Goal: Check status: Check status

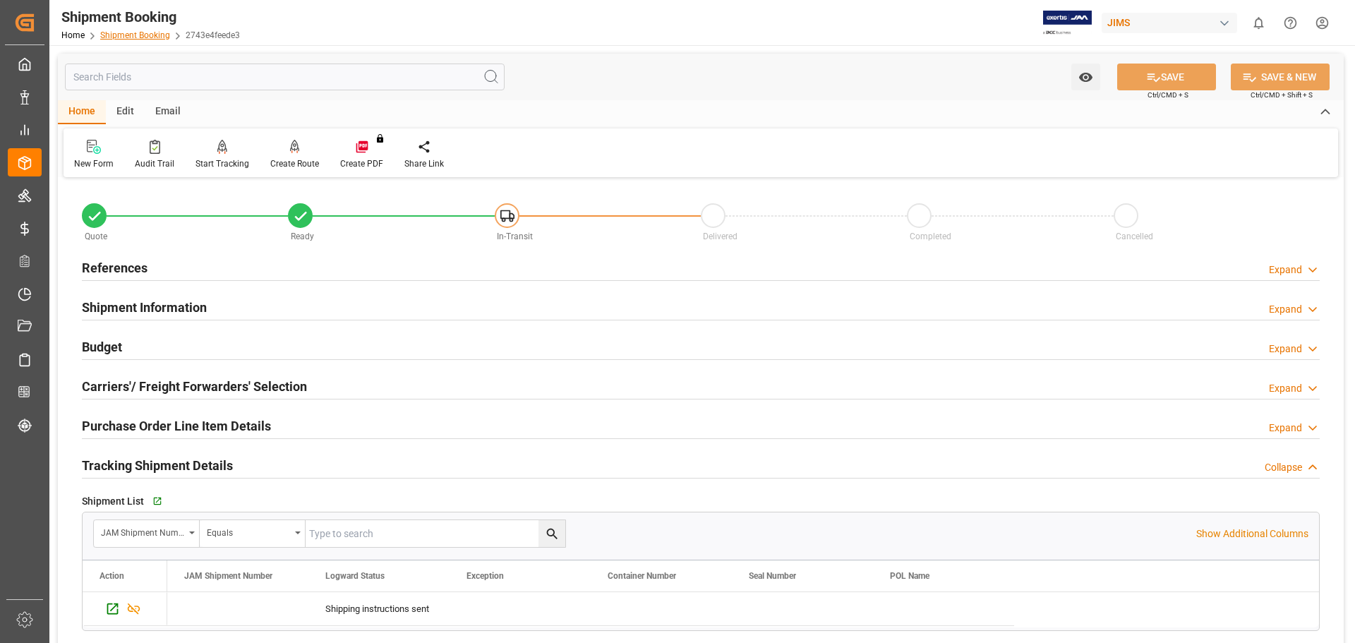
click at [146, 38] on link "Shipment Booking" at bounding box center [135, 35] width 70 height 10
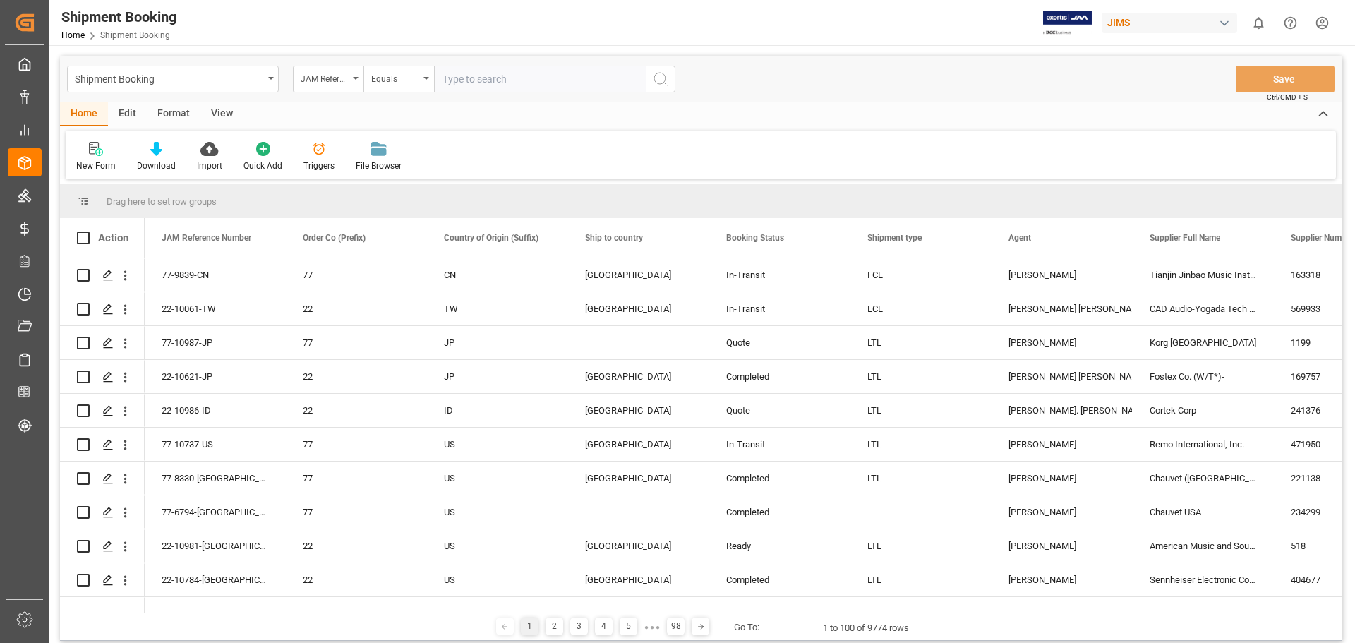
click at [541, 73] on input "text" at bounding box center [540, 79] width 212 height 27
type input "77-10850-us"
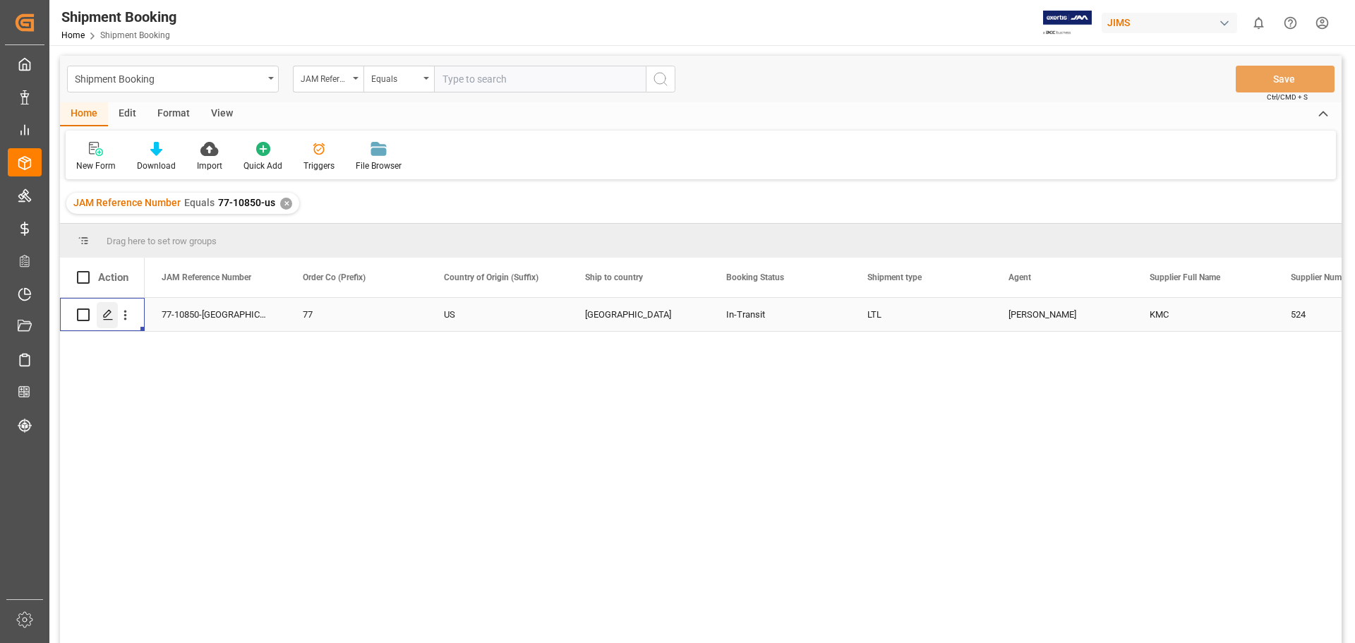
click at [109, 316] on icon "Press SPACE to select this row." at bounding box center [107, 314] width 11 height 11
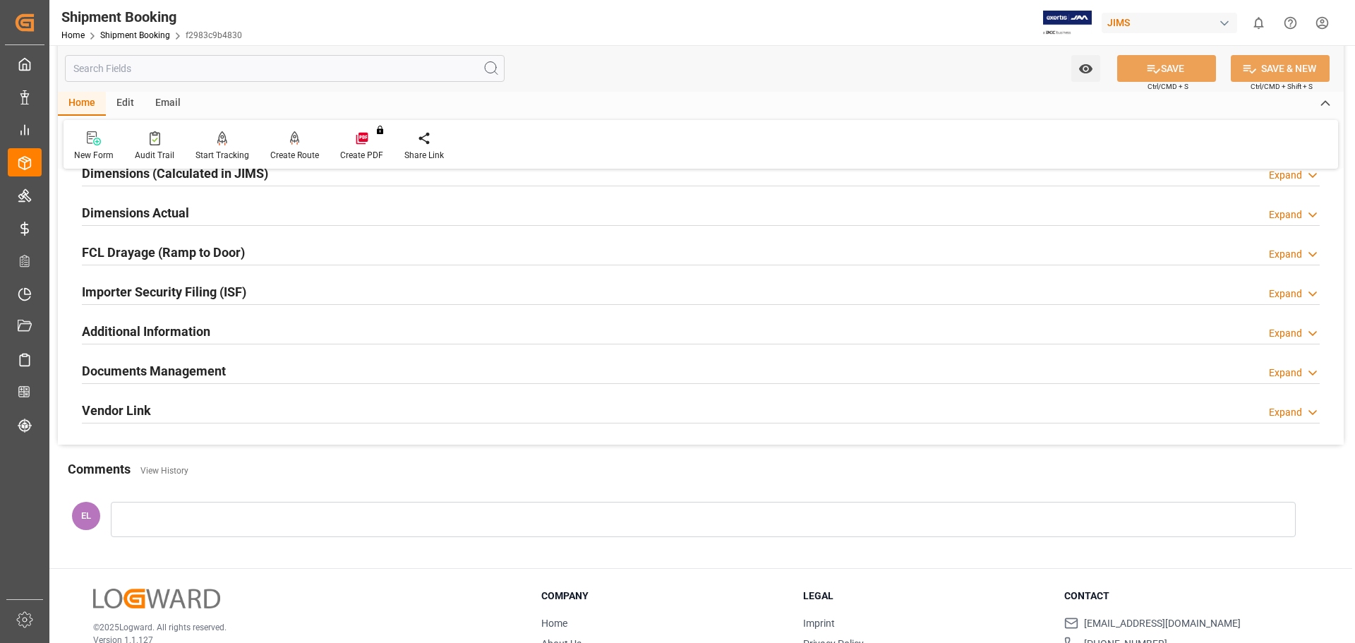
scroll to position [298, 0]
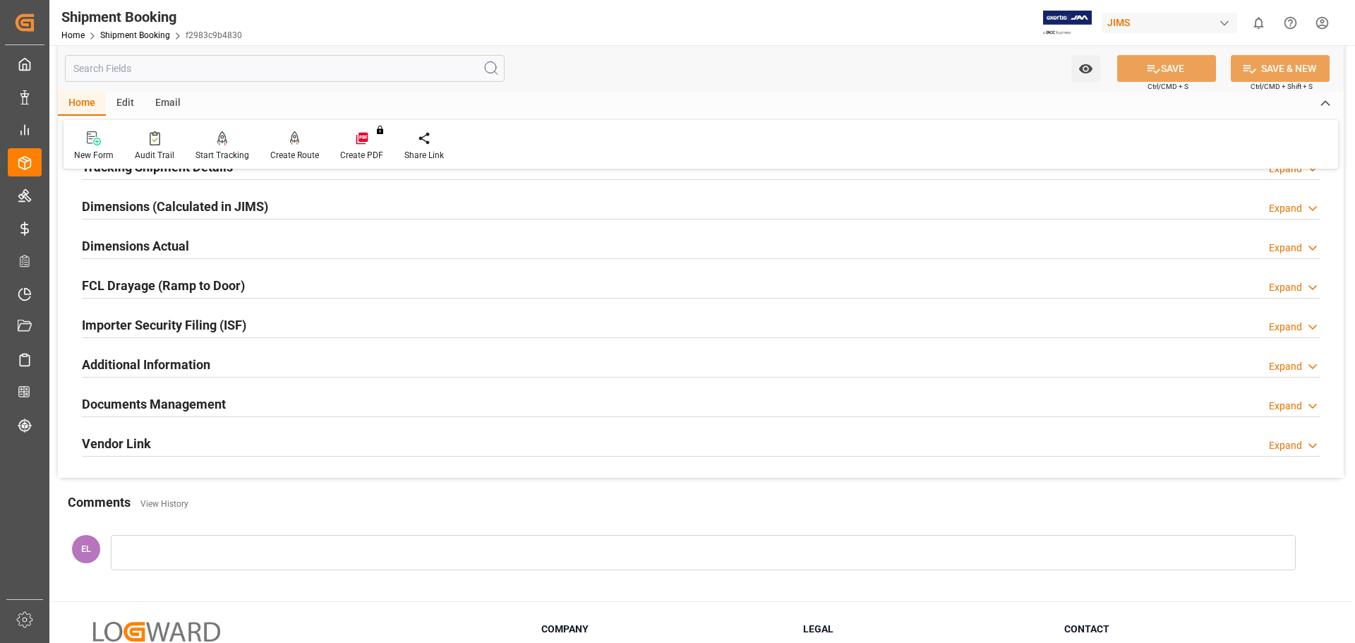
click at [162, 399] on h2 "Documents Management" at bounding box center [154, 403] width 144 height 19
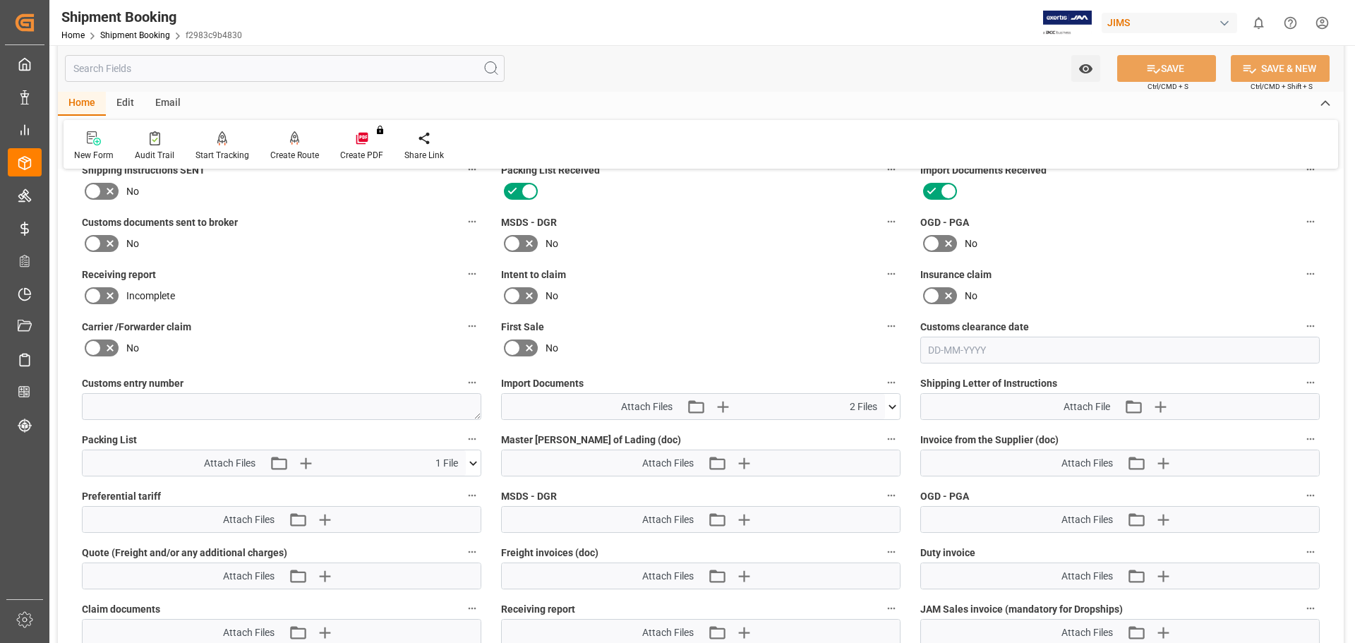
scroll to position [651, 0]
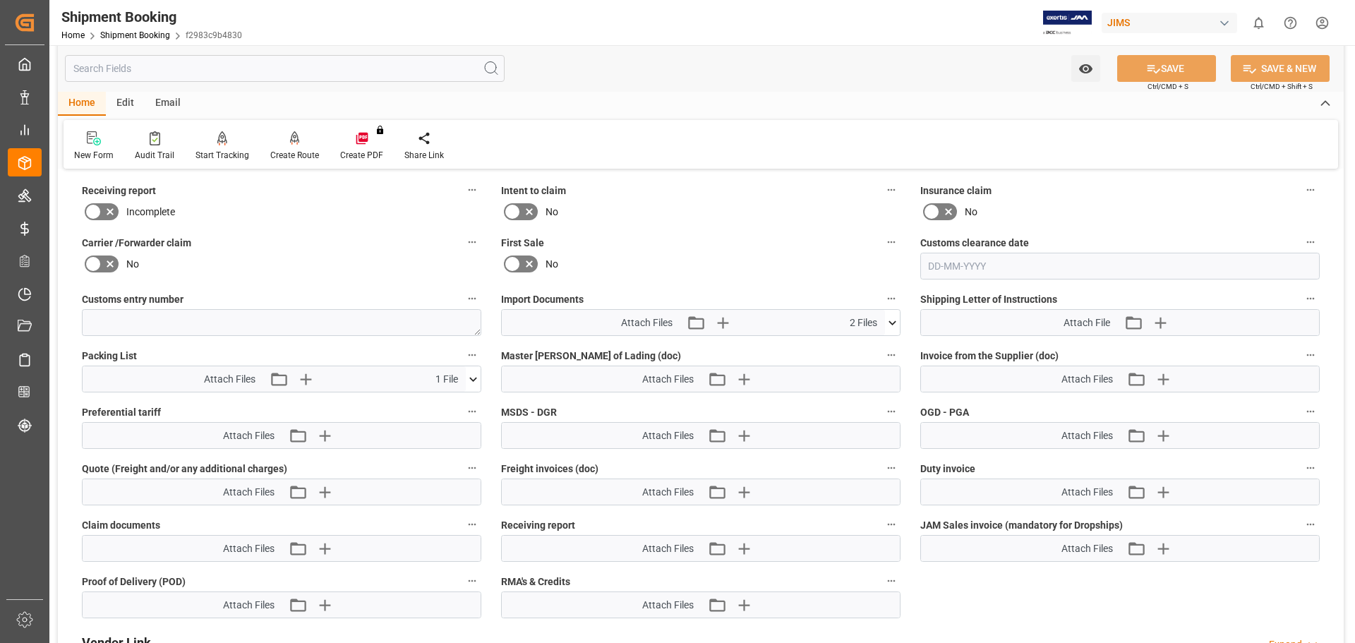
click at [478, 373] on icon at bounding box center [473, 379] width 15 height 15
click at [466, 405] on icon at bounding box center [465, 405] width 15 height 15
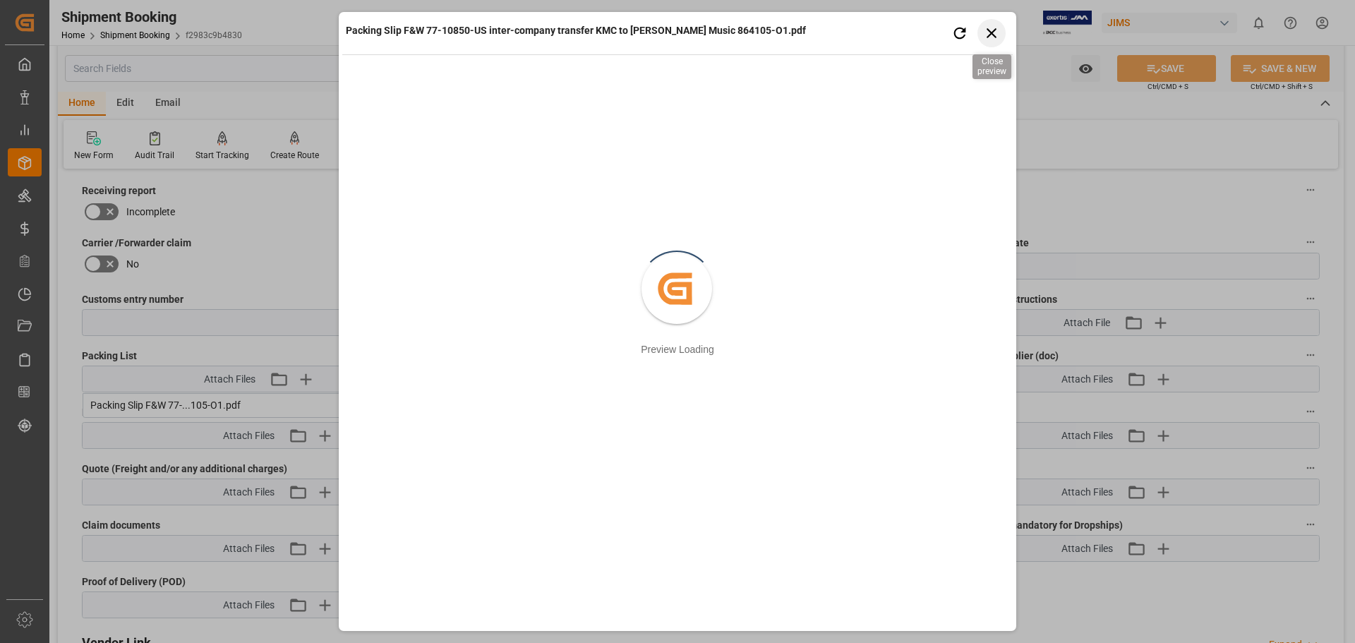
click at [991, 35] on icon "button" at bounding box center [992, 33] width 18 height 18
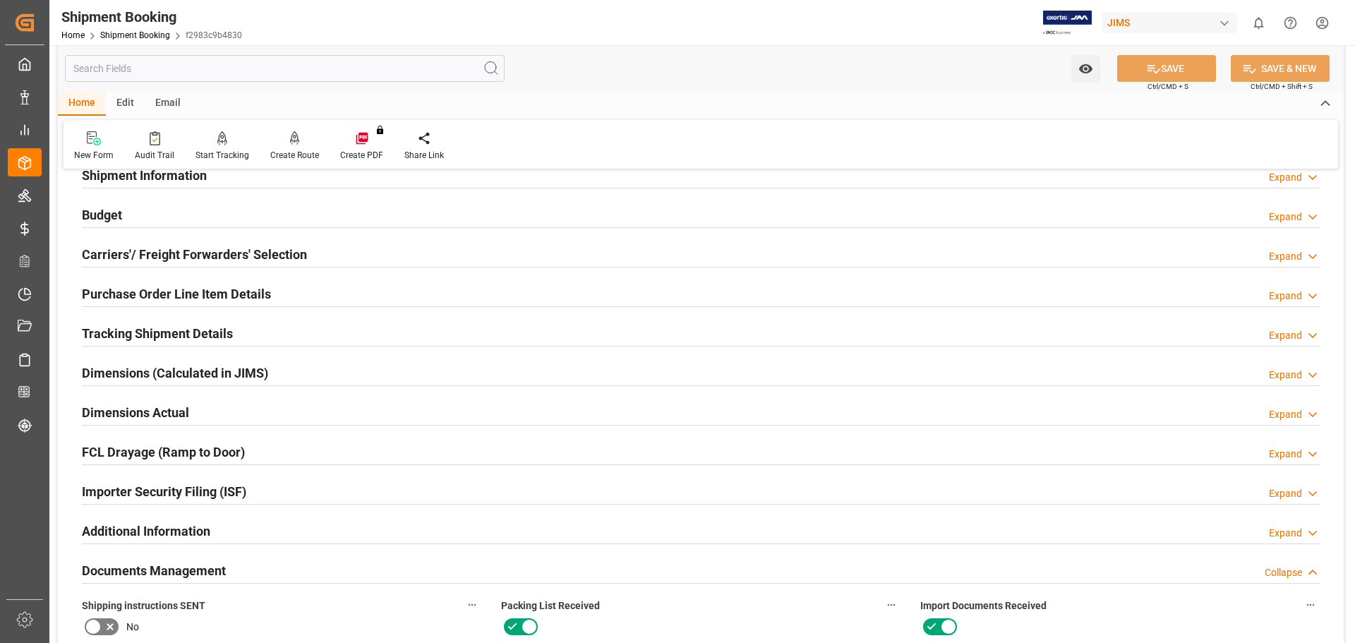
scroll to position [64, 0]
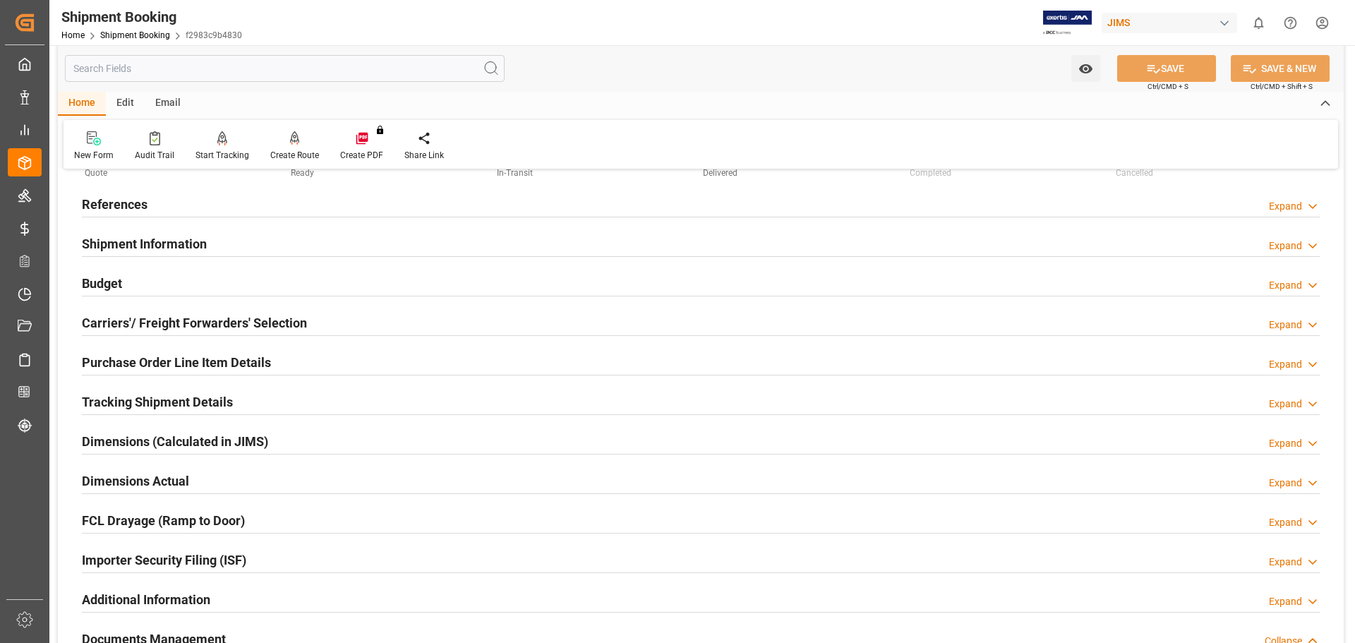
click at [200, 395] on h2 "Tracking Shipment Details" at bounding box center [157, 401] width 151 height 19
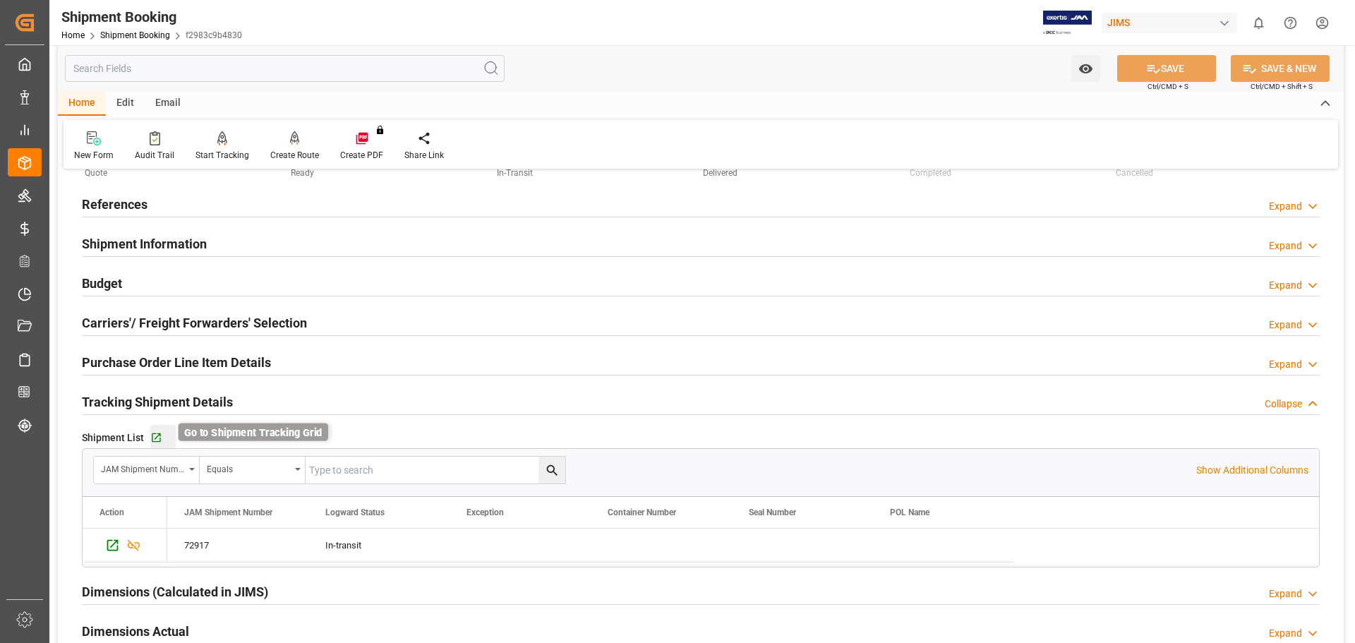
click at [159, 441] on icon "button" at bounding box center [156, 437] width 9 height 9
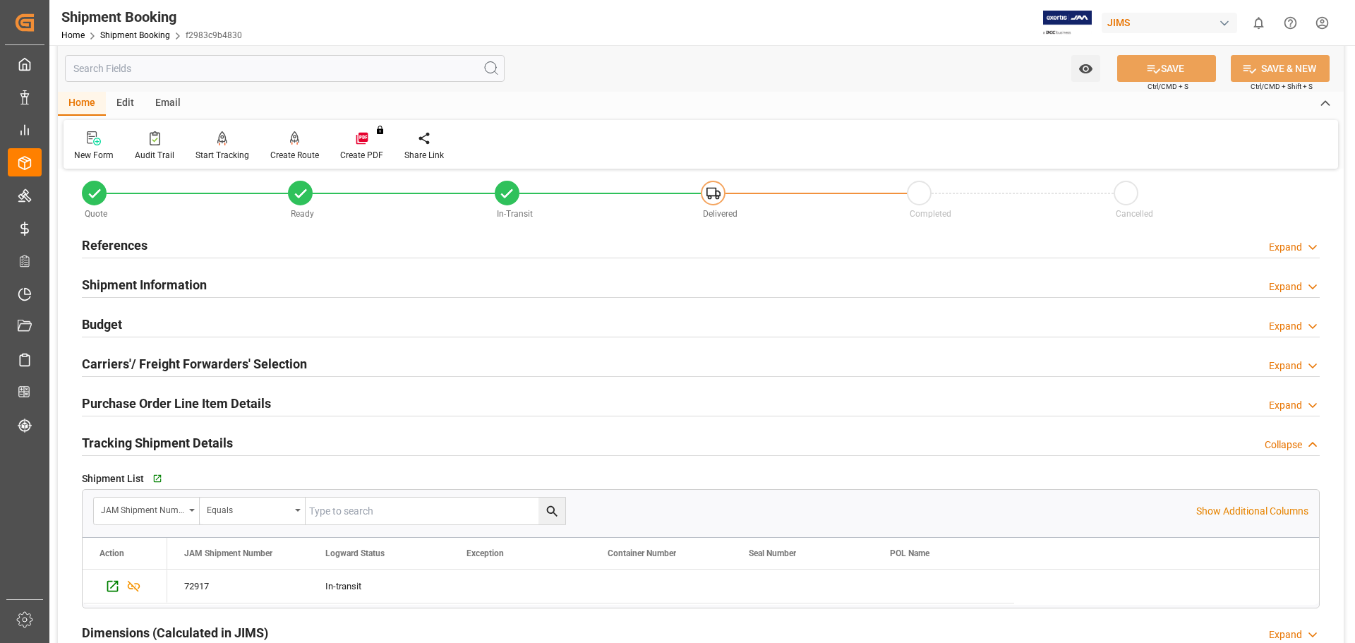
scroll to position [0, 0]
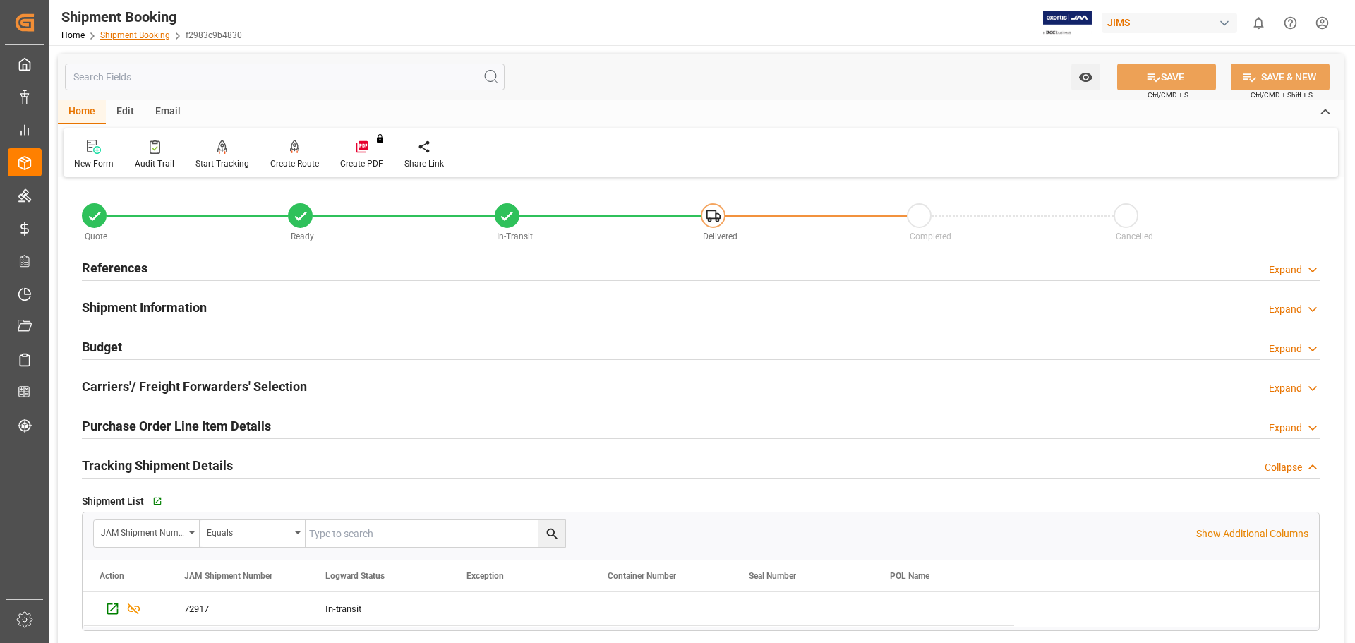
click at [130, 36] on link "Shipment Booking" at bounding box center [135, 35] width 70 height 10
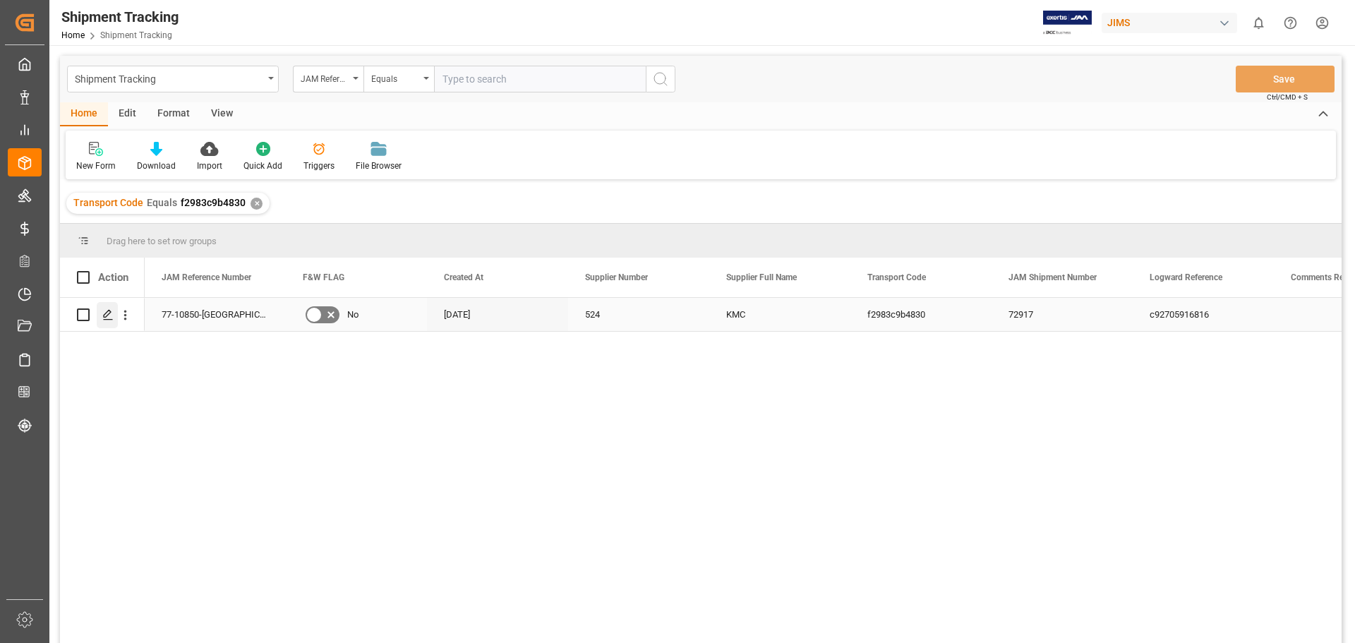
click at [102, 316] on div "Press SPACE to select this row." at bounding box center [107, 315] width 21 height 26
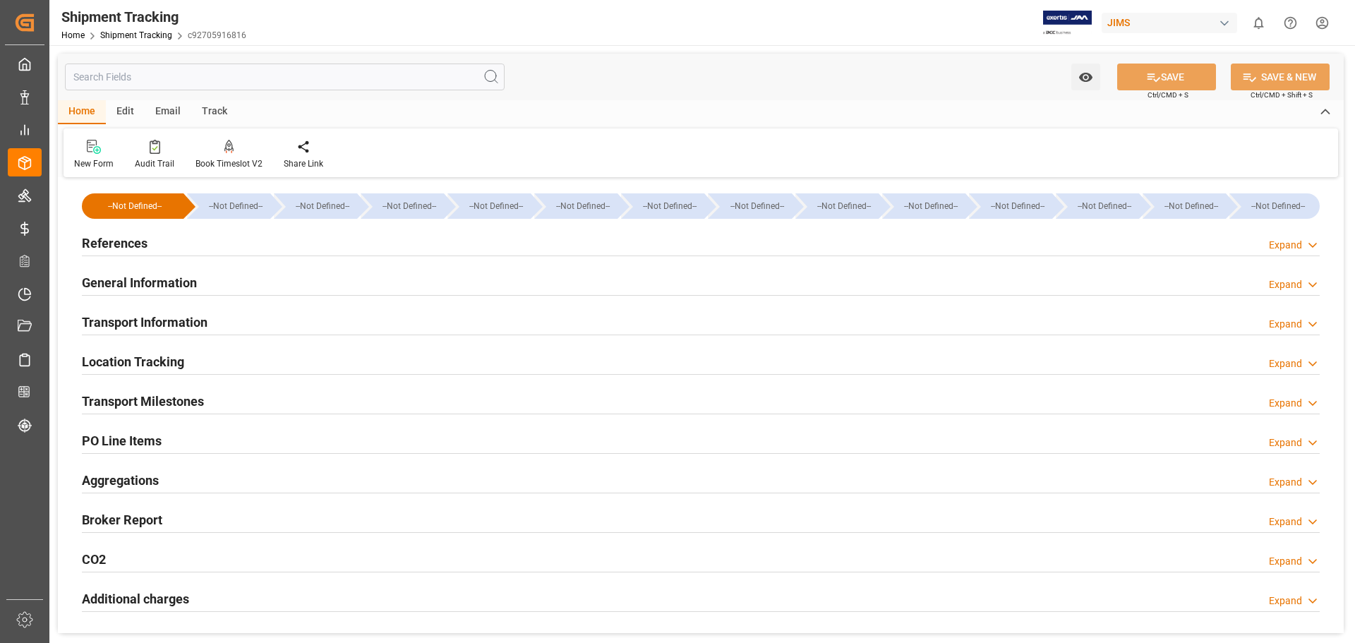
type input "[DATE] 00:00"
type input "08-09-2025 00:00"
type input "10-09-2025 00:00"
type input "08-09-2025"
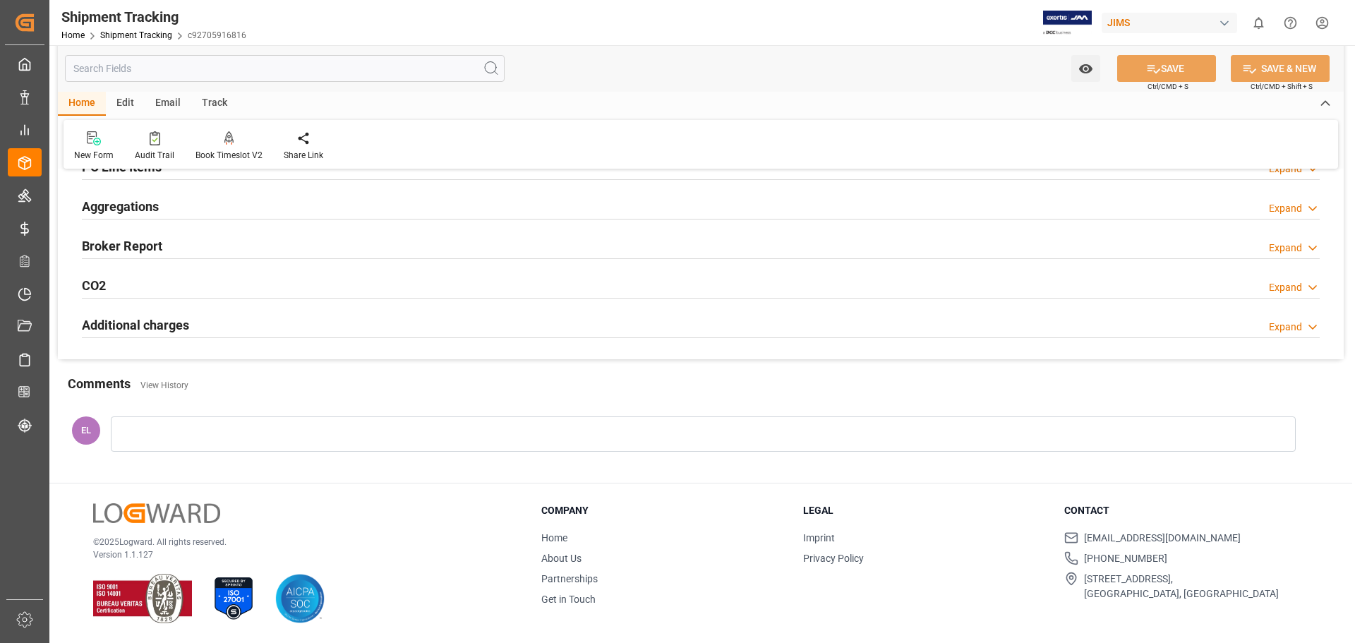
scroll to position [156, 0]
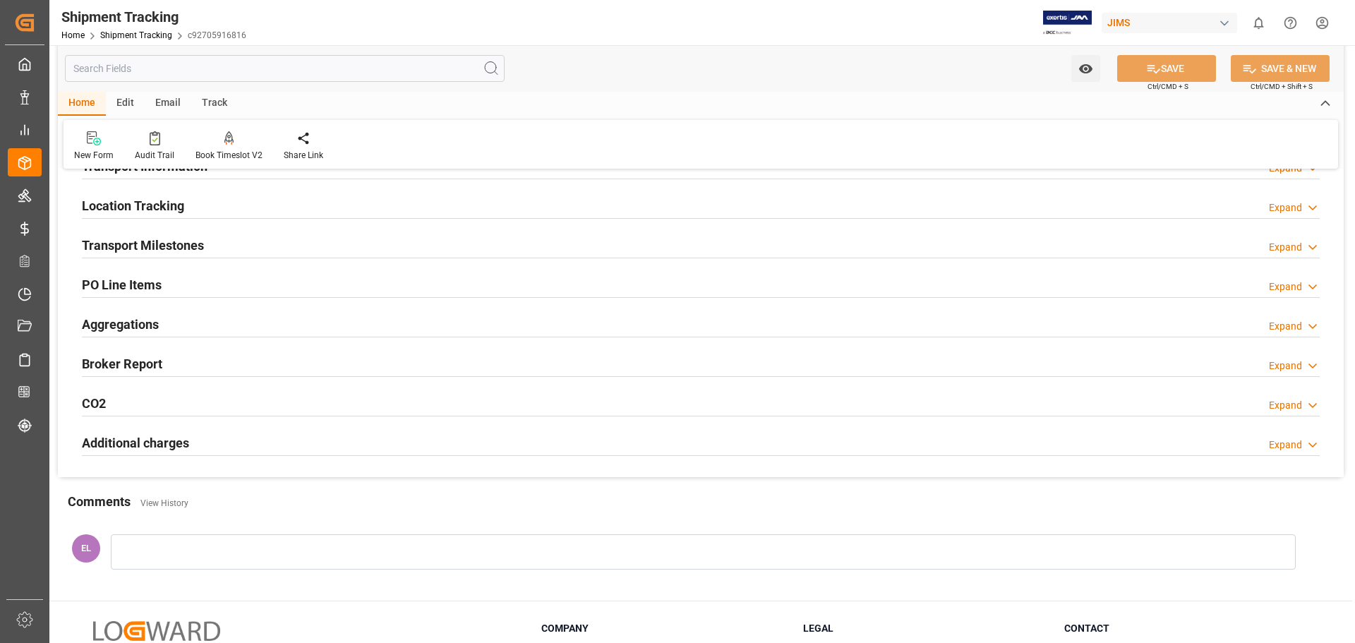
click at [126, 246] on h2 "Transport Milestones" at bounding box center [143, 245] width 122 height 19
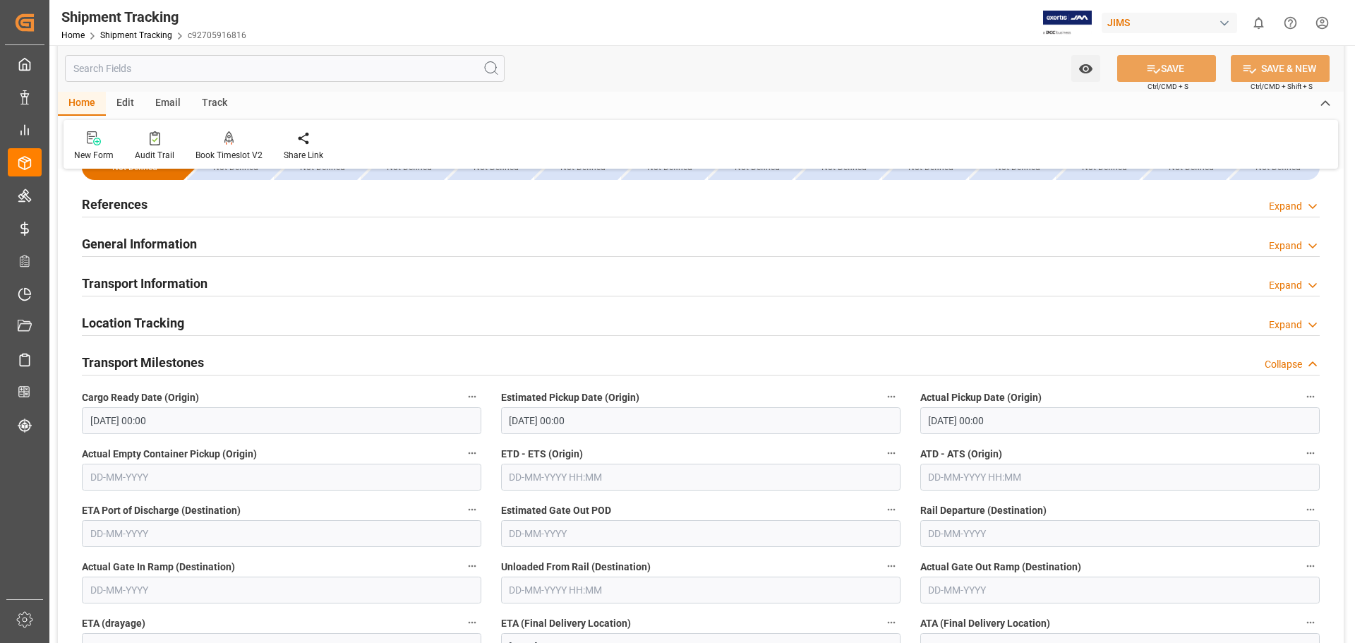
scroll to position [0, 0]
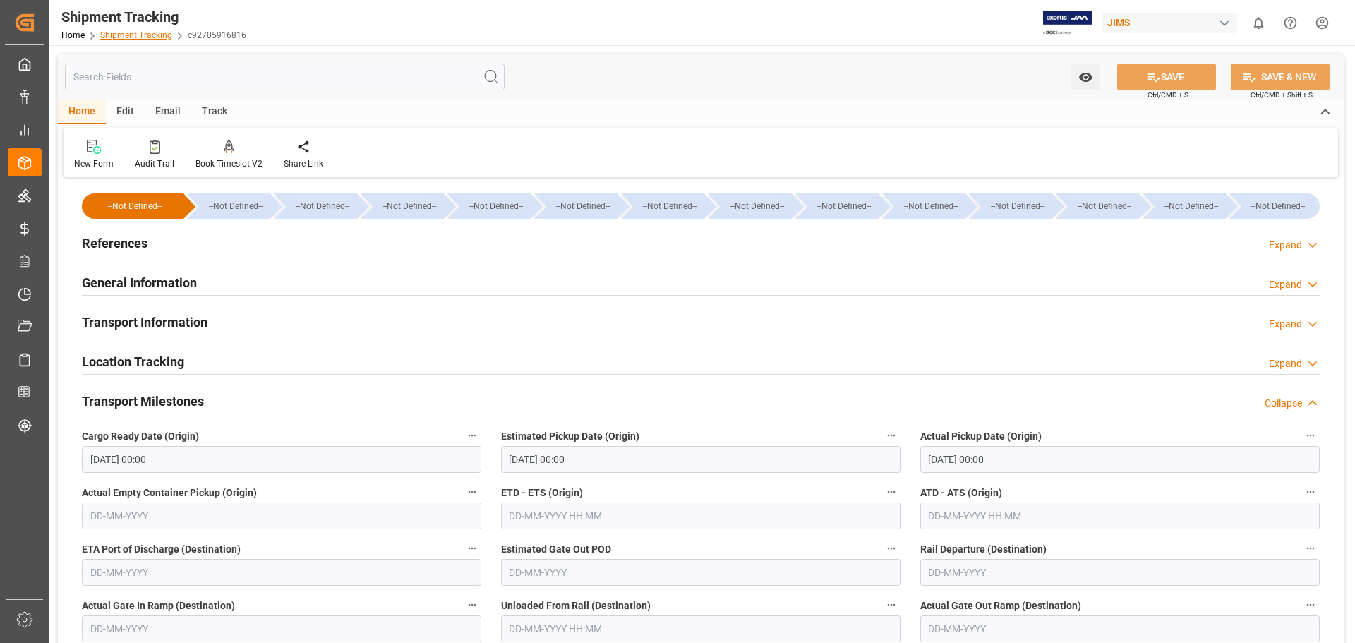
click at [154, 37] on link "Shipment Tracking" at bounding box center [136, 35] width 72 height 10
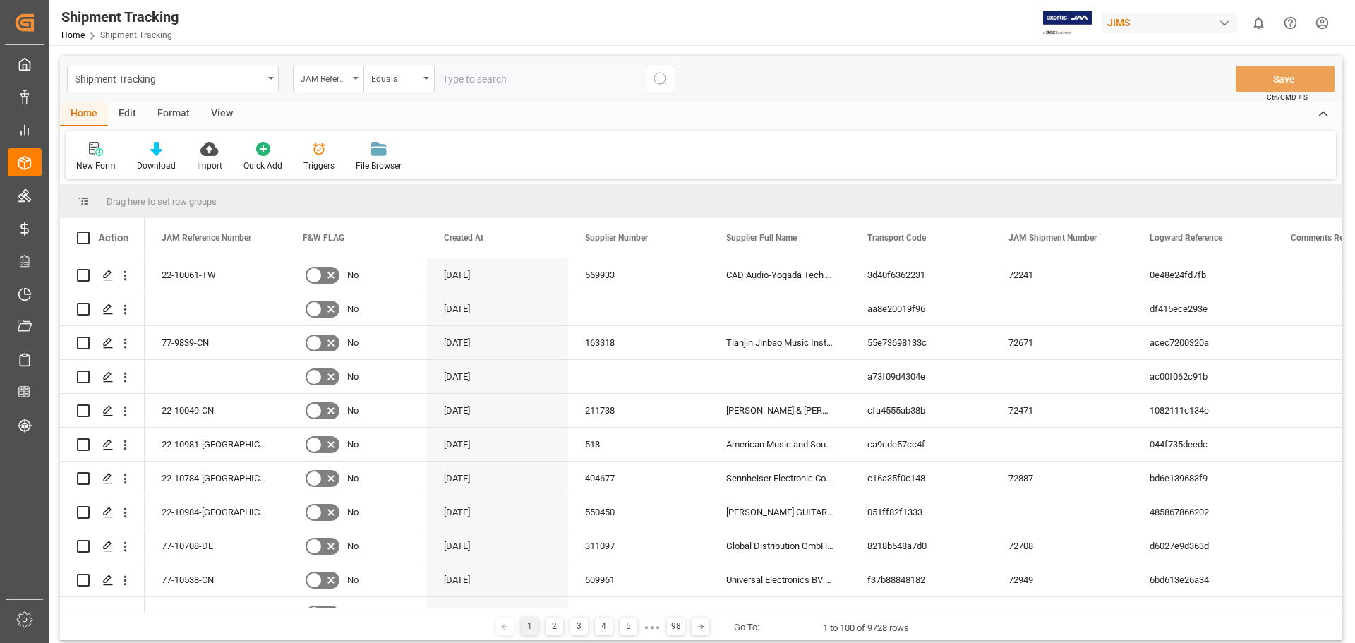
click at [473, 87] on input "text" at bounding box center [540, 79] width 212 height 27
type input "77-10773-us"
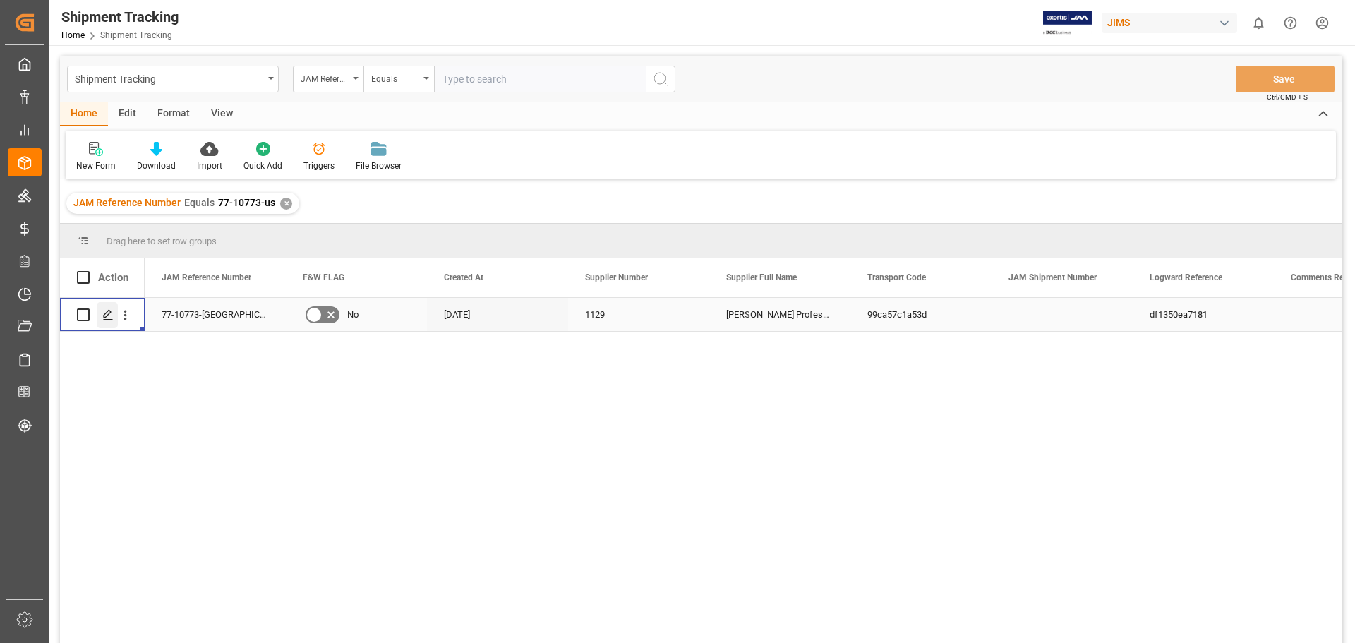
click at [108, 315] on polygon "Press SPACE to select this row." at bounding box center [107, 313] width 7 height 7
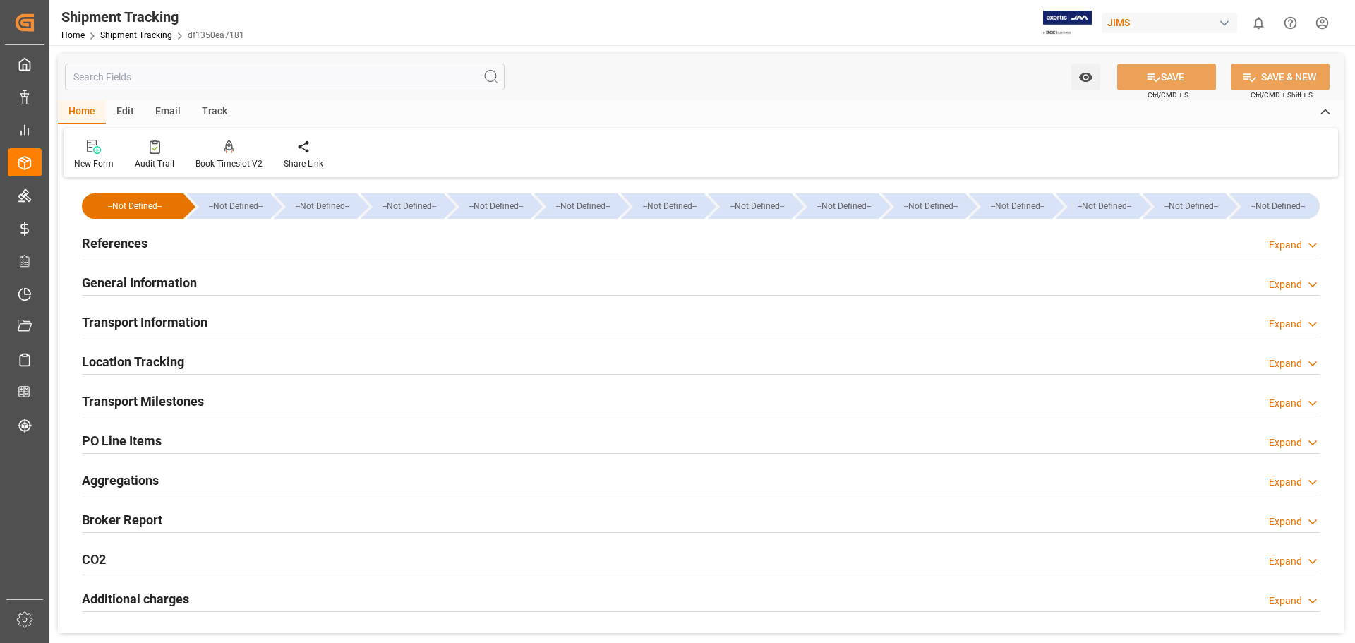
click at [124, 322] on h2 "Transport Information" at bounding box center [145, 322] width 126 height 19
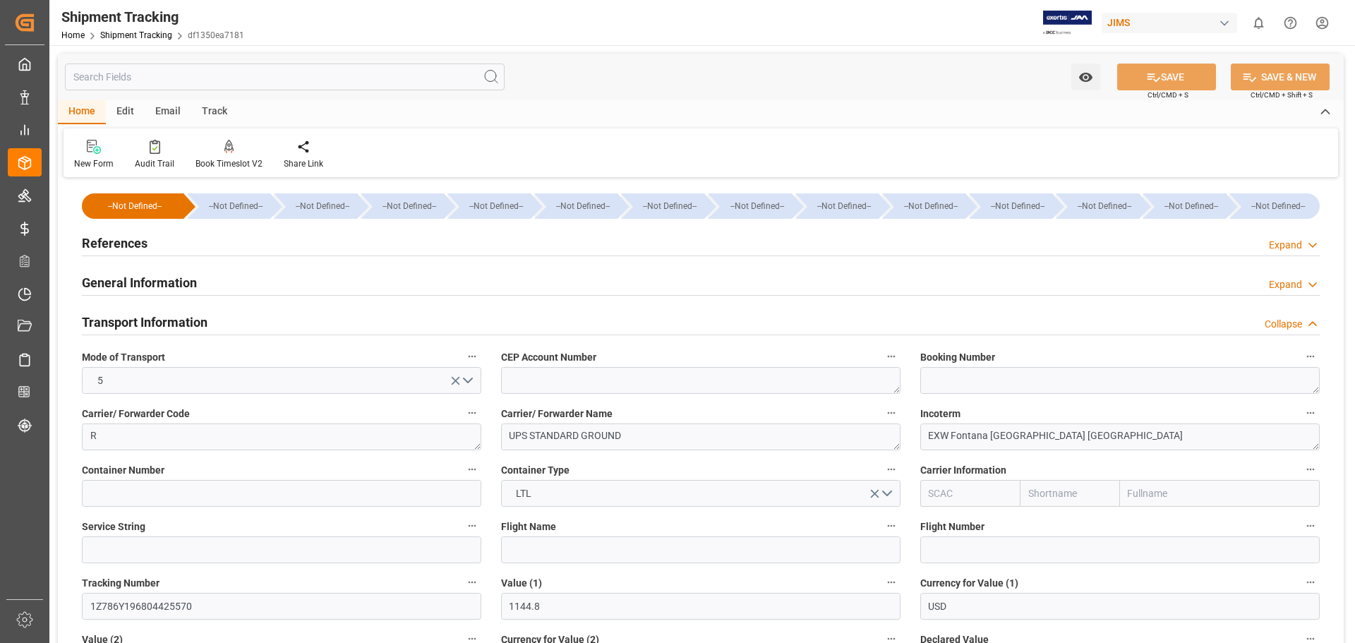
click at [123, 319] on h2 "Transport Information" at bounding box center [145, 322] width 126 height 19
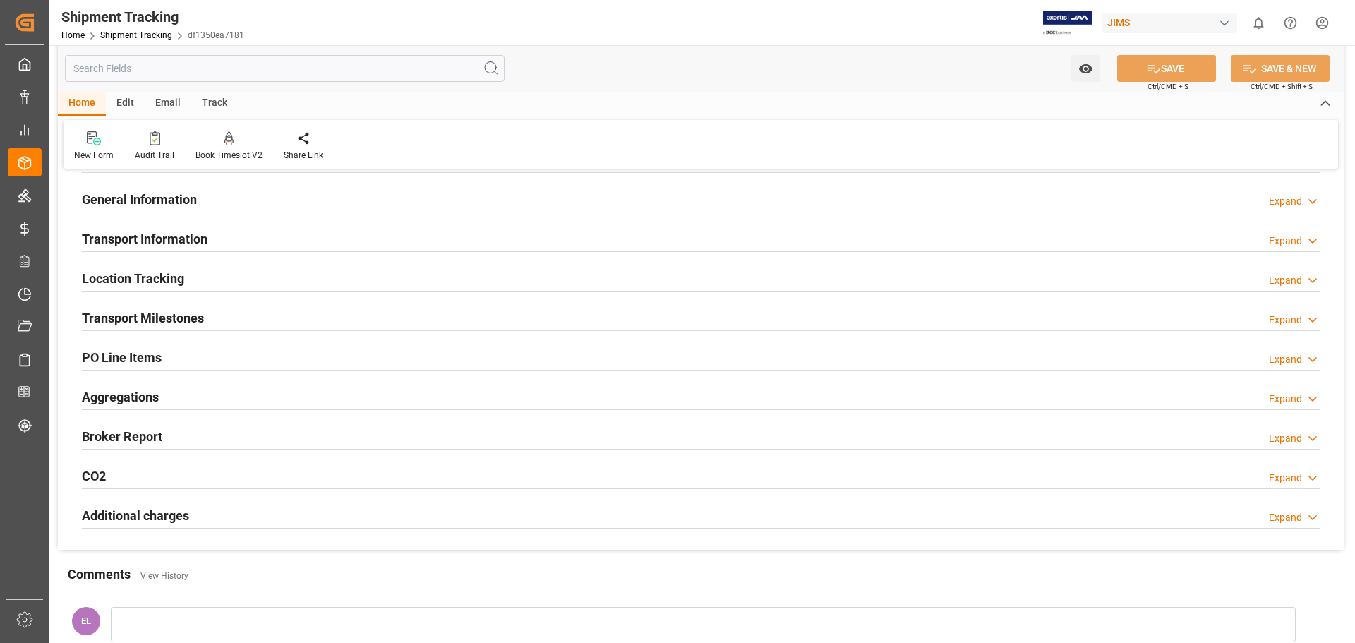
scroll to position [118, 0]
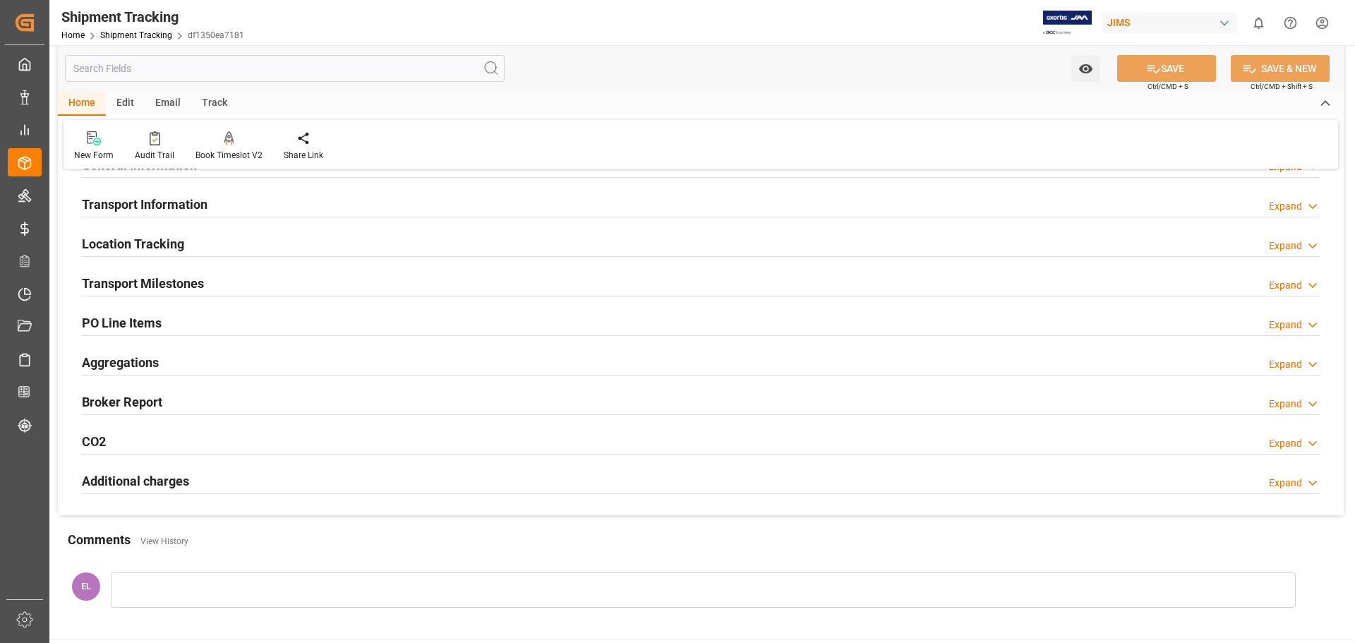
click at [138, 286] on h2 "Transport Milestones" at bounding box center [143, 283] width 122 height 19
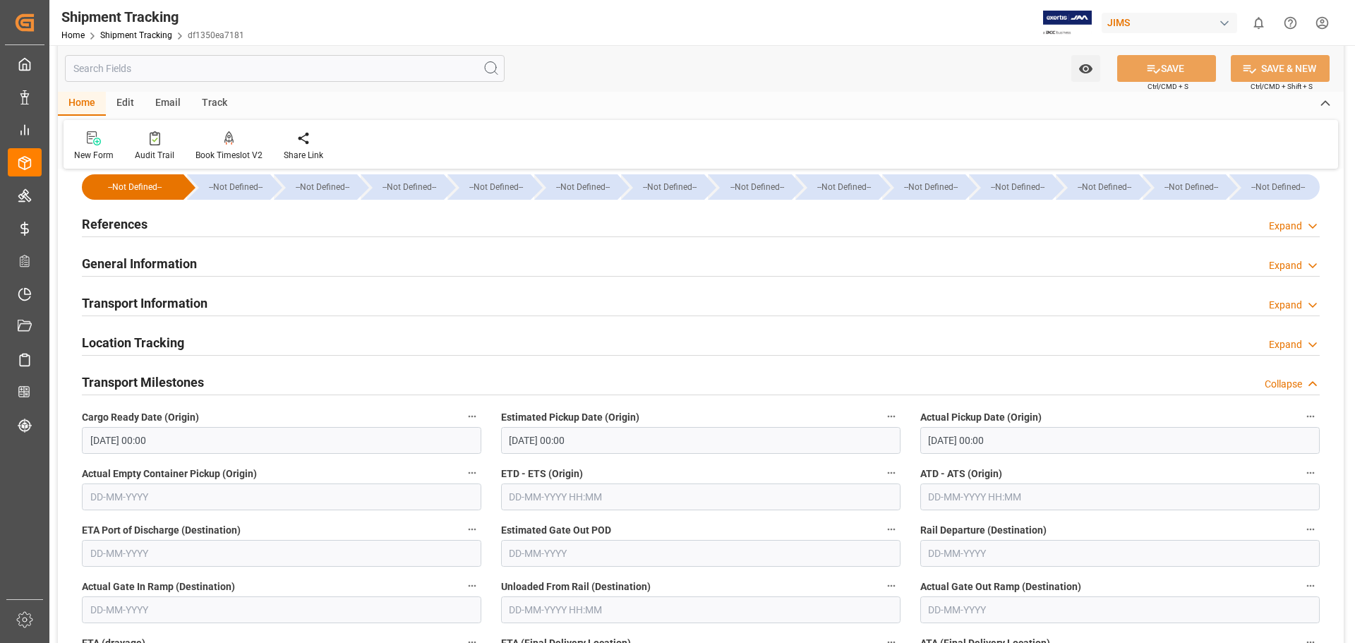
scroll to position [0, 0]
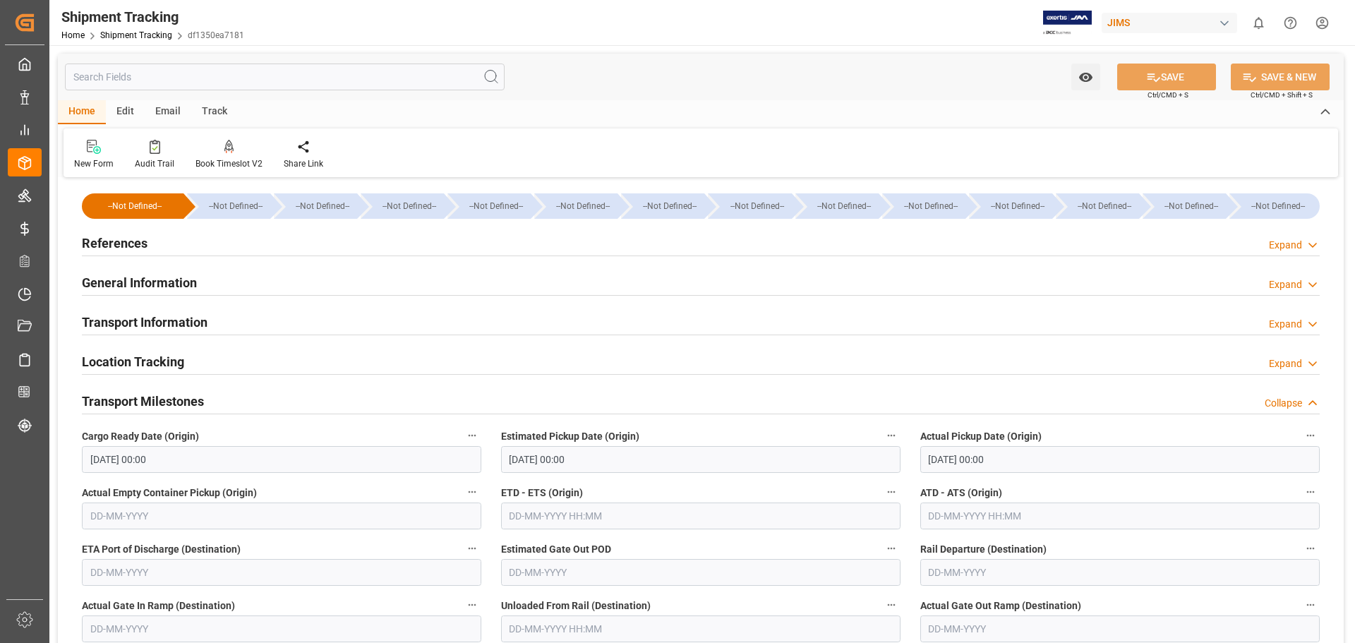
click at [157, 283] on h2 "General Information" at bounding box center [139, 282] width 115 height 19
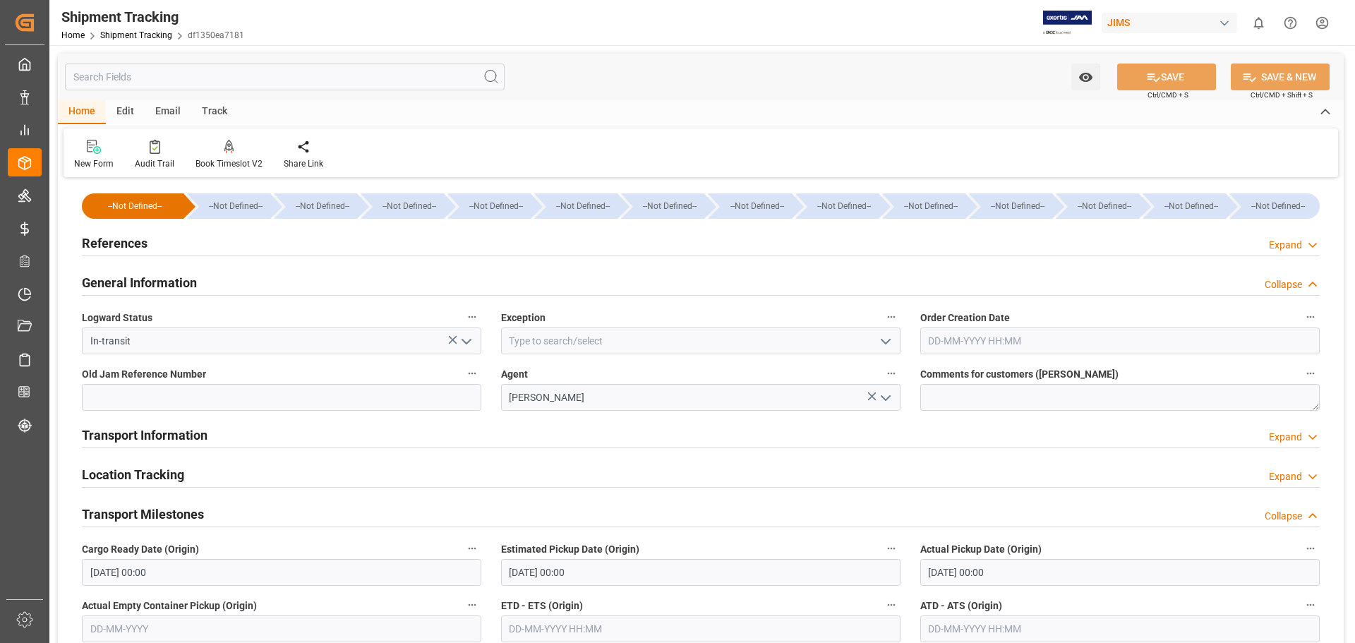
click at [157, 284] on h2 "General Information" at bounding box center [139, 282] width 115 height 19
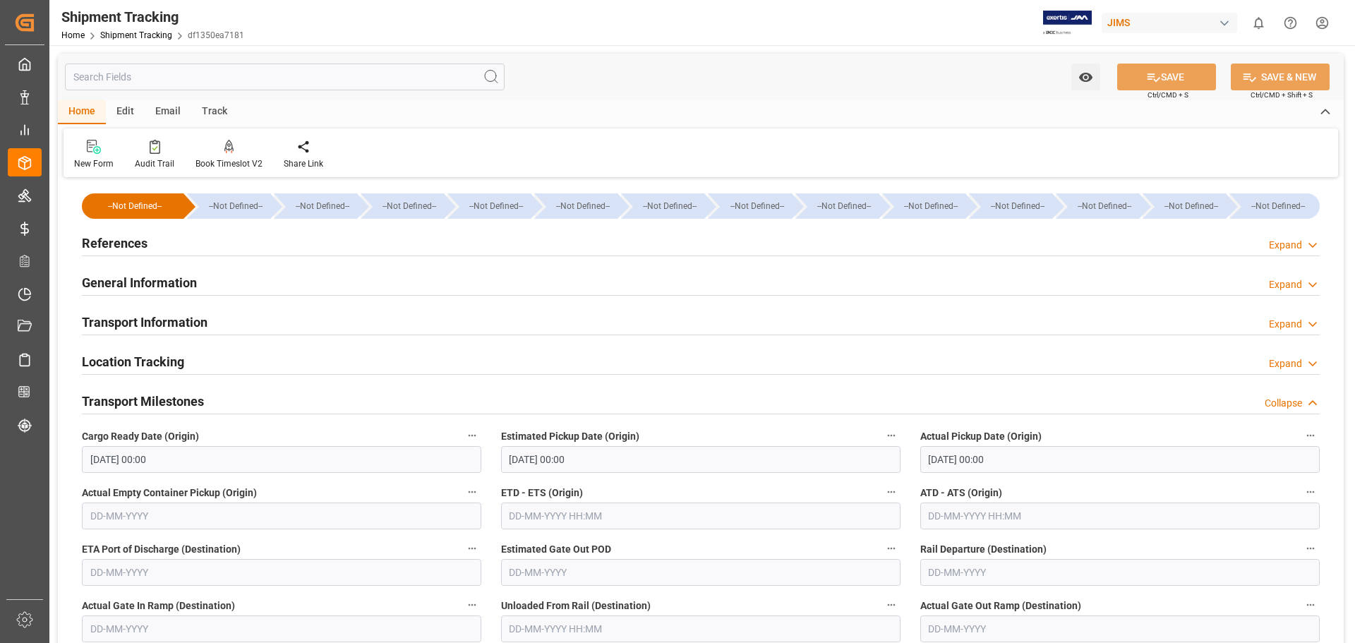
click at [111, 243] on h2 "References" at bounding box center [115, 243] width 66 height 19
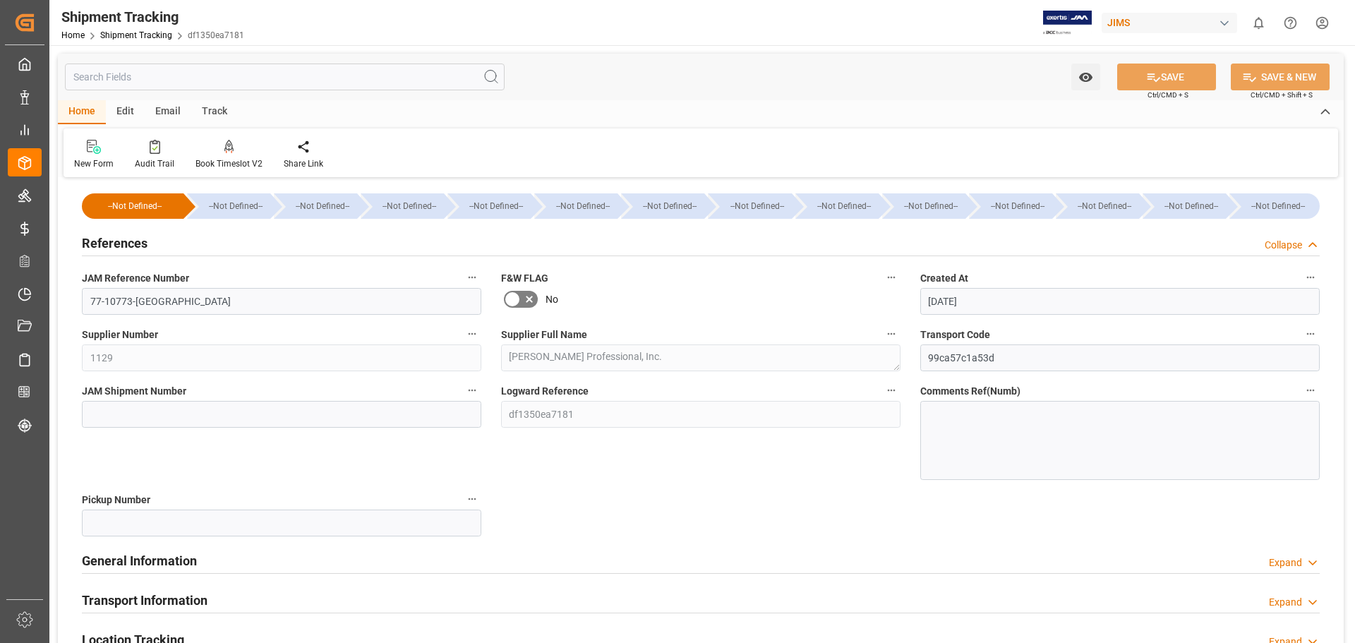
click at [111, 243] on h2 "References" at bounding box center [115, 243] width 66 height 19
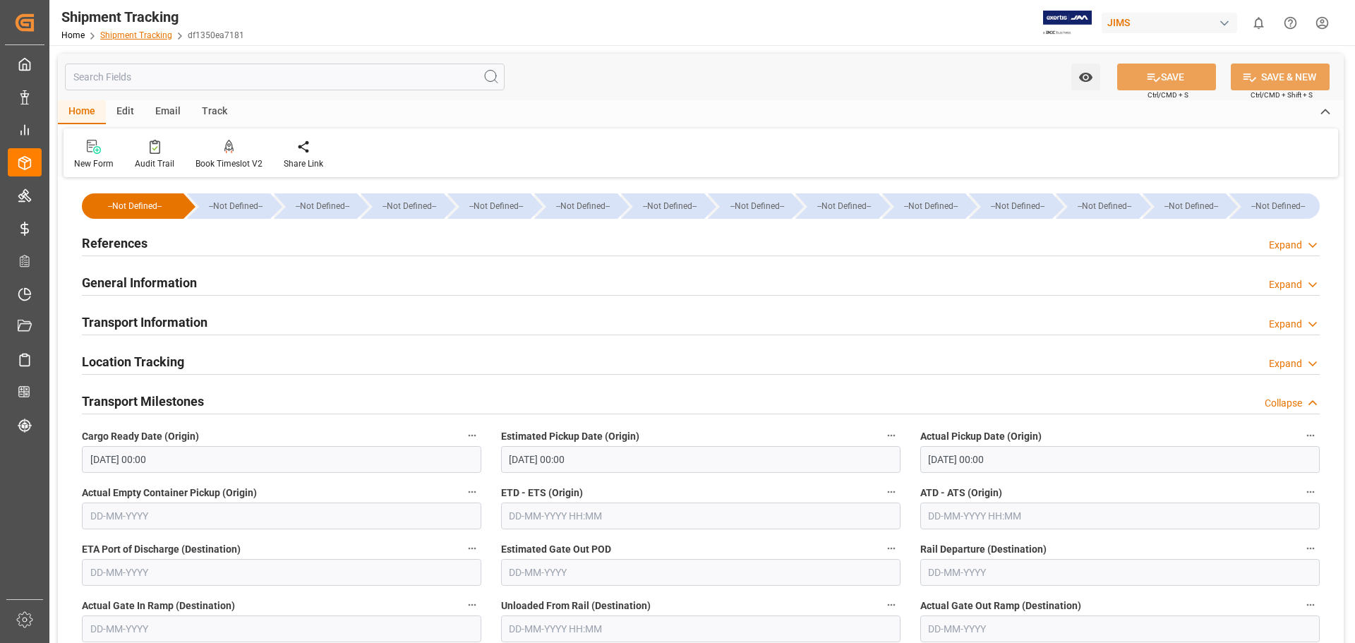
click at [157, 37] on link "Shipment Tracking" at bounding box center [136, 35] width 72 height 10
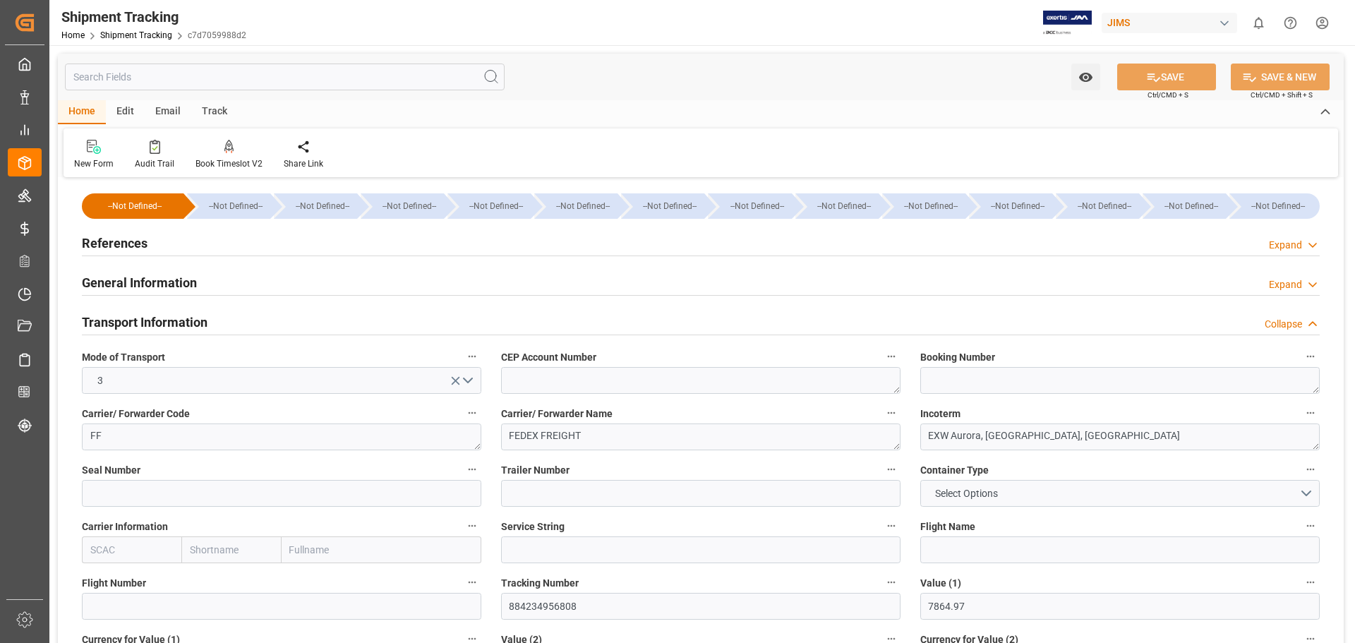
click at [128, 248] on h2 "References" at bounding box center [115, 243] width 66 height 19
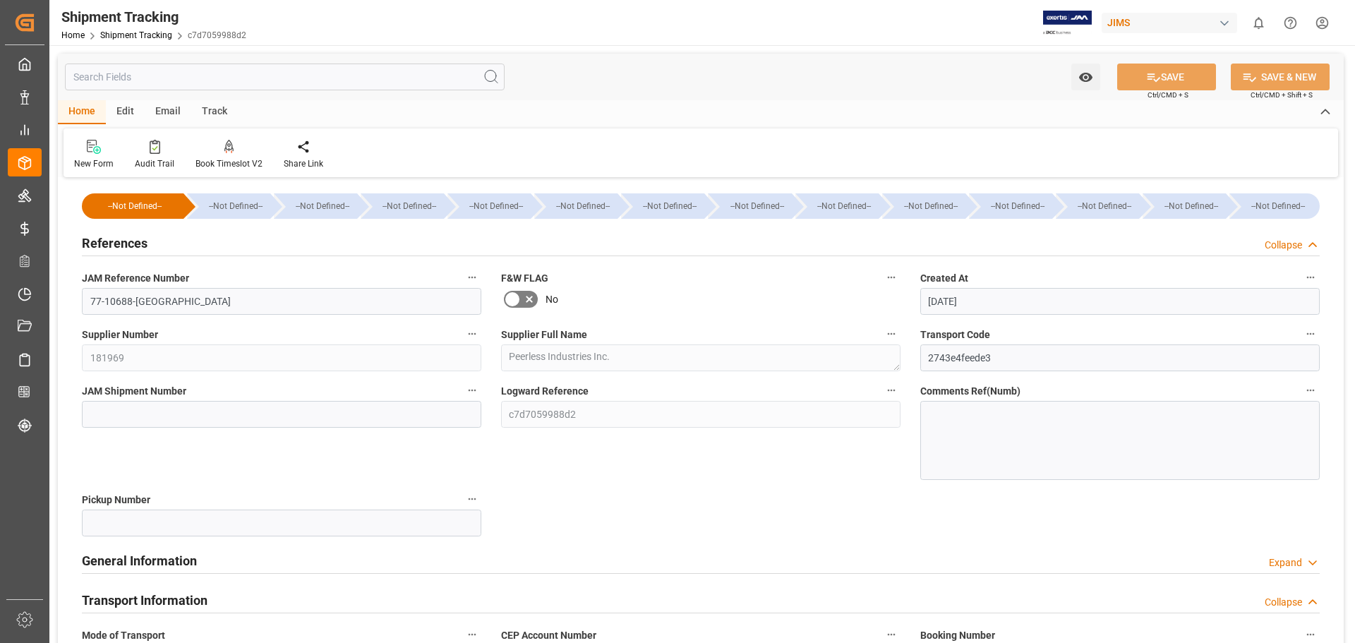
click at [128, 243] on h2 "References" at bounding box center [115, 243] width 66 height 19
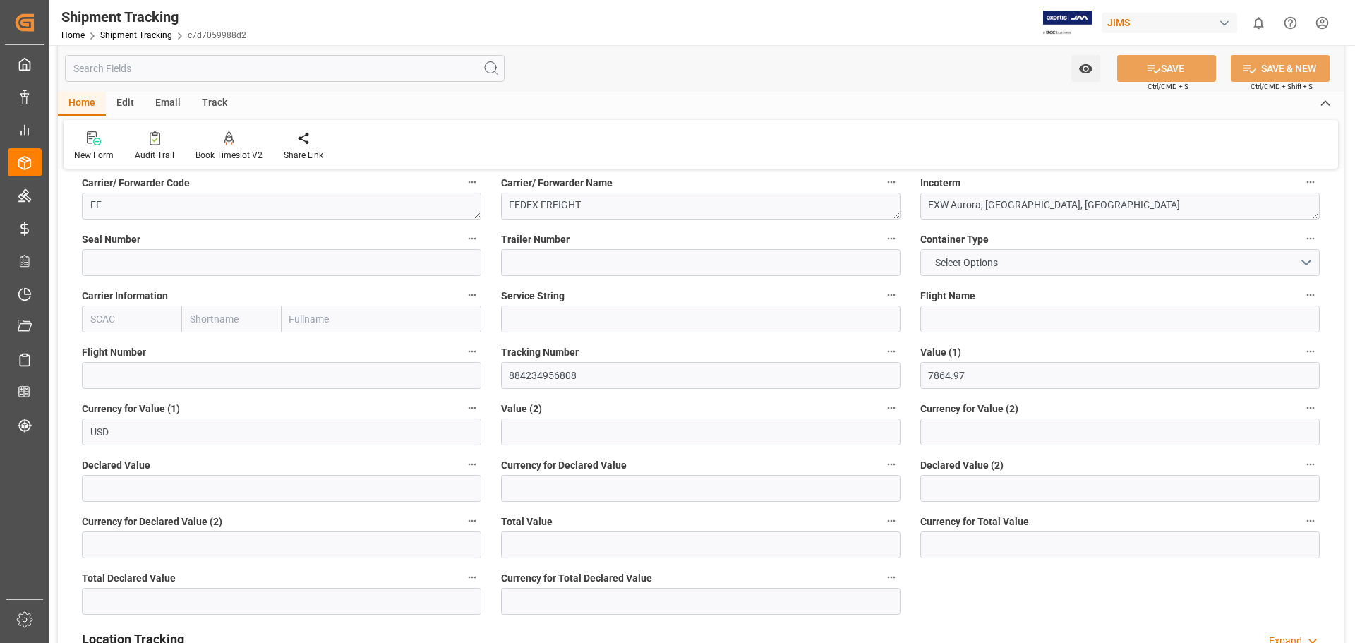
scroll to position [235, 0]
